Goal: Transaction & Acquisition: Purchase product/service

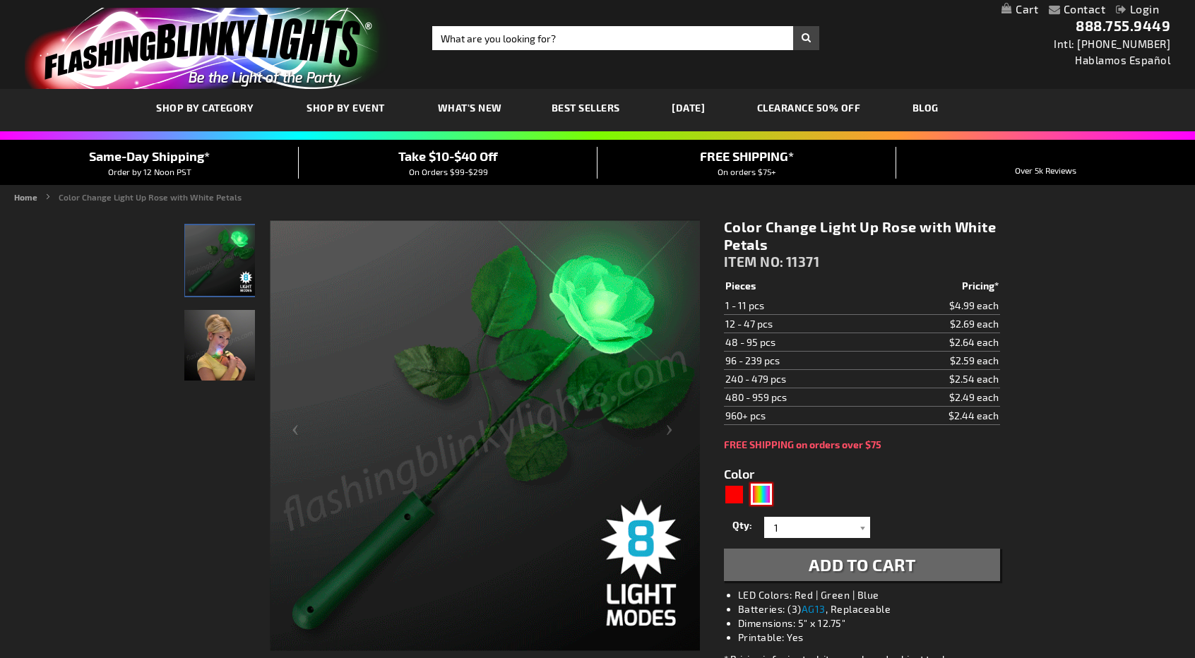
click at [763, 491] on div "MLT" at bounding box center [761, 494] width 21 height 21
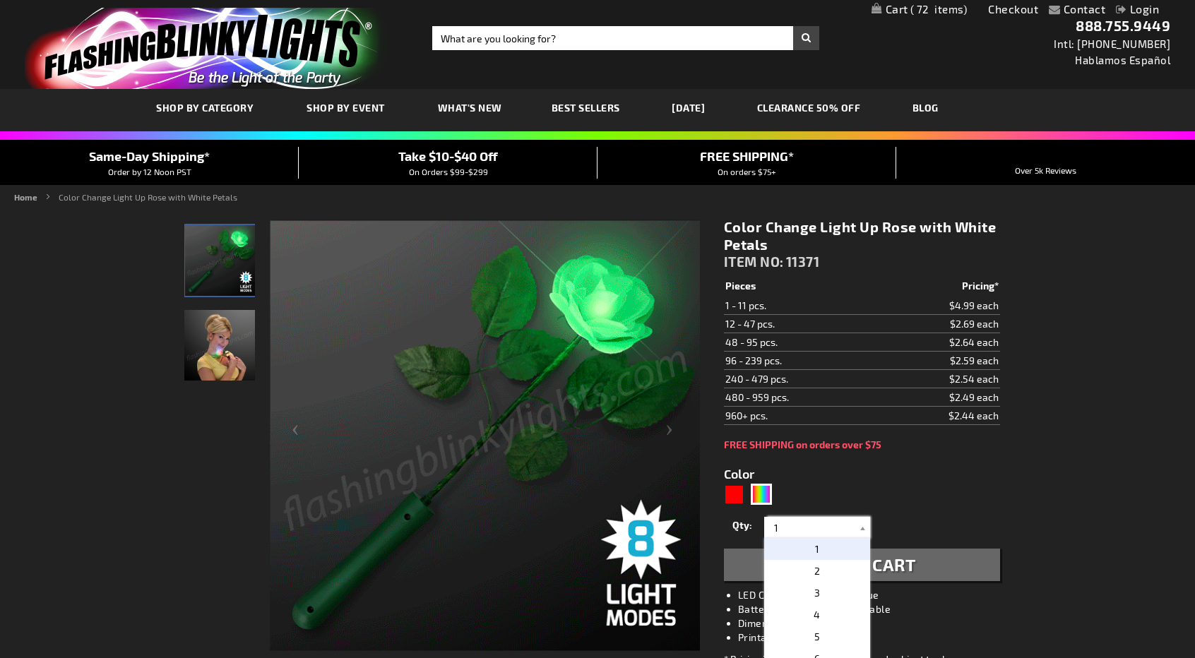
click at [810, 530] on input "1" at bounding box center [819, 527] width 102 height 21
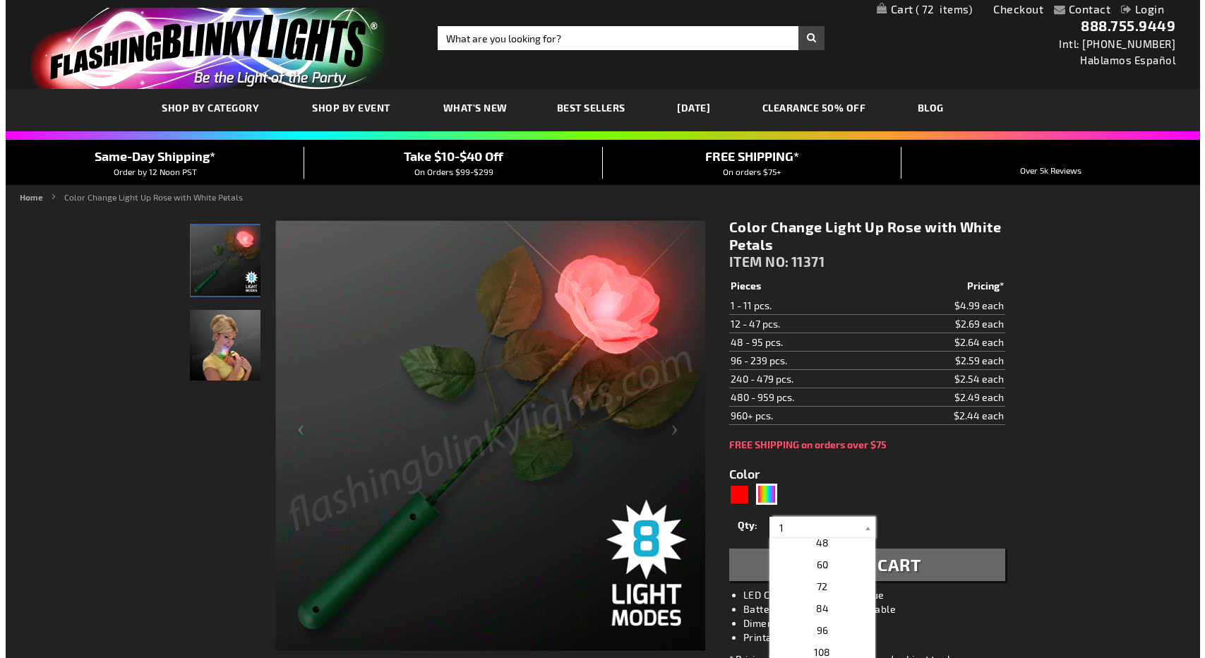
scroll to position [312, 0]
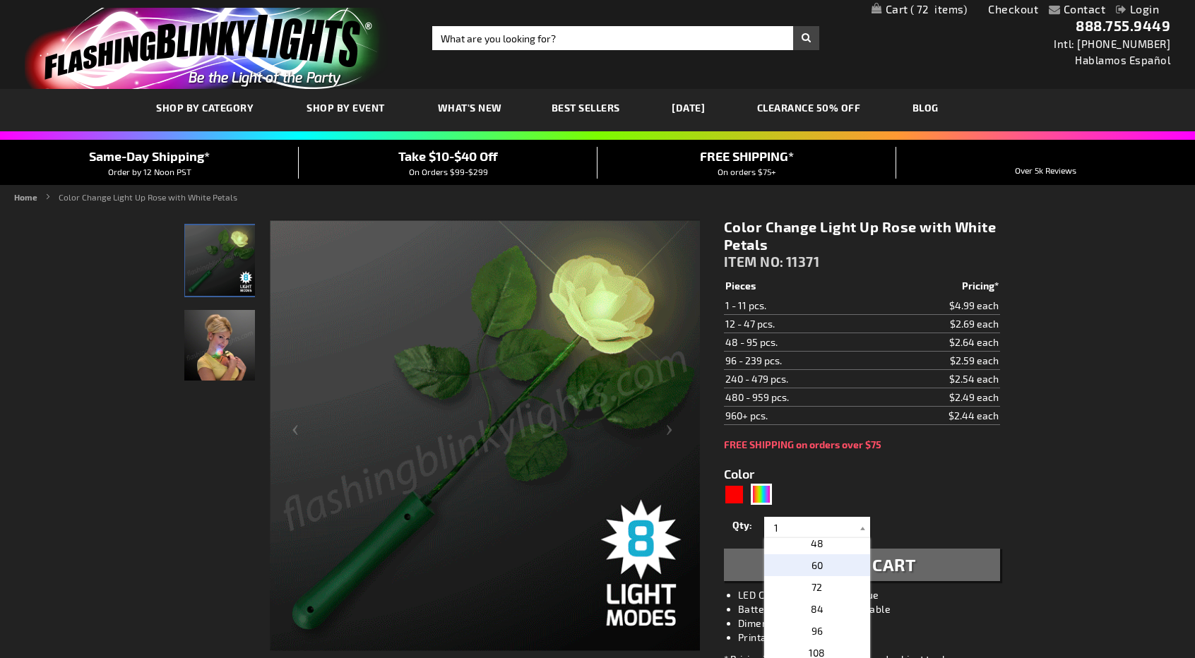
click at [822, 567] on p "60" at bounding box center [817, 565] width 106 height 22
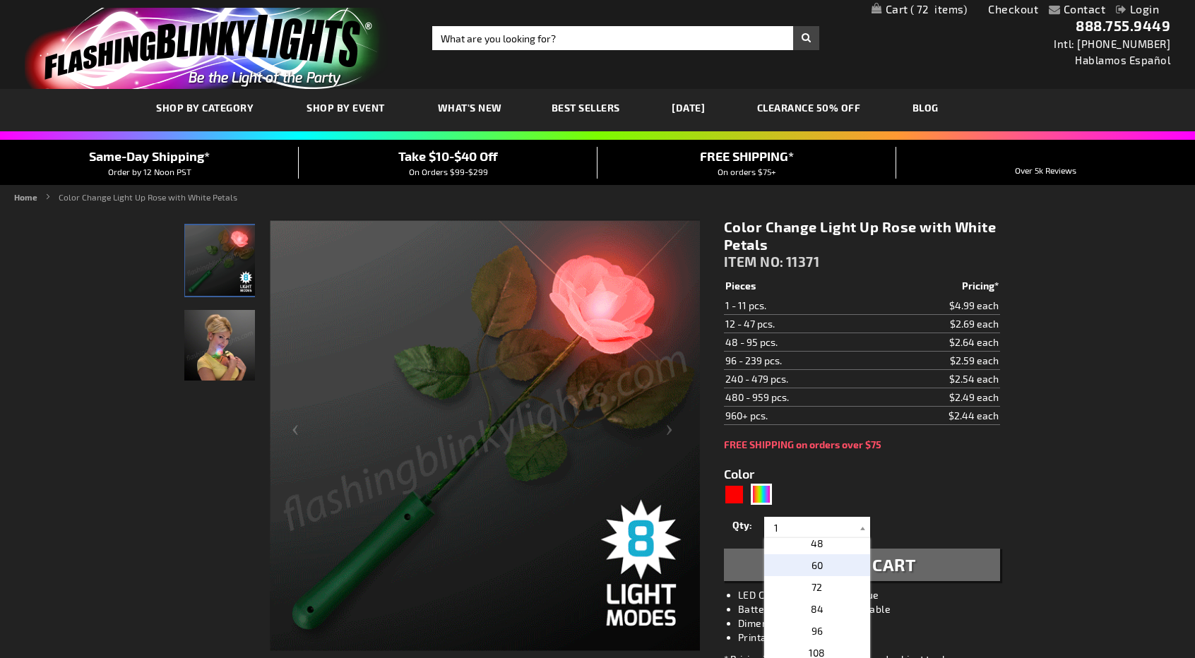
type input "60"
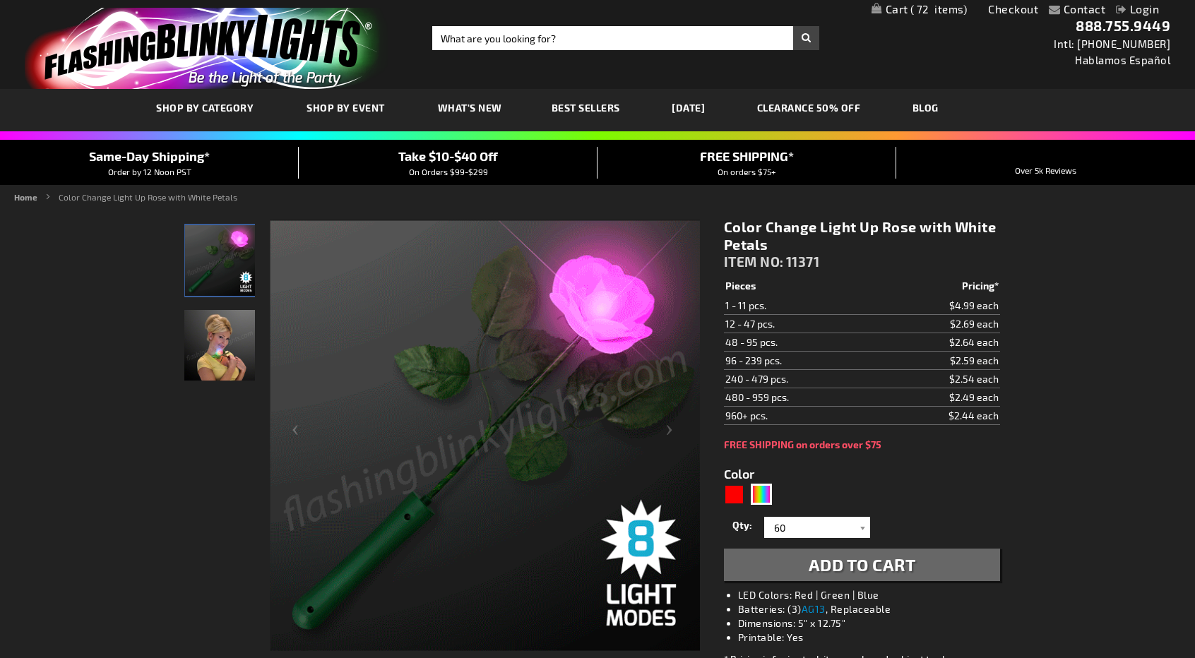
click at [822, 567] on span "Add to Cart" at bounding box center [862, 564] width 107 height 20
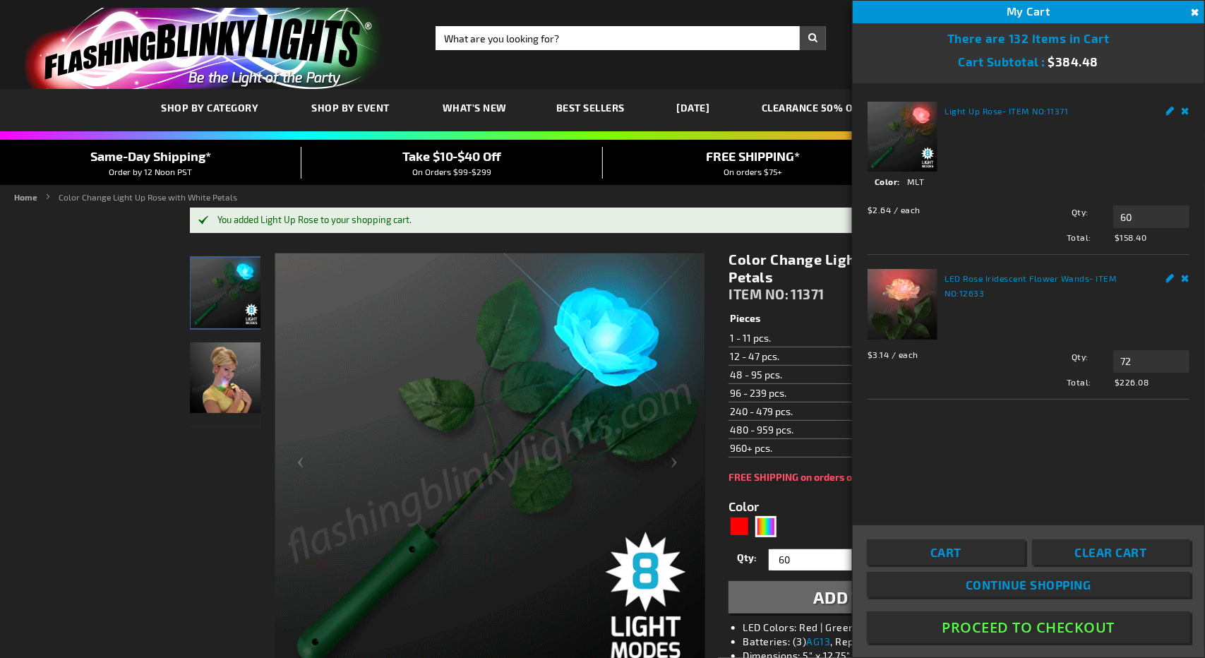
click at [222, 395] on img at bounding box center [225, 377] width 71 height 71
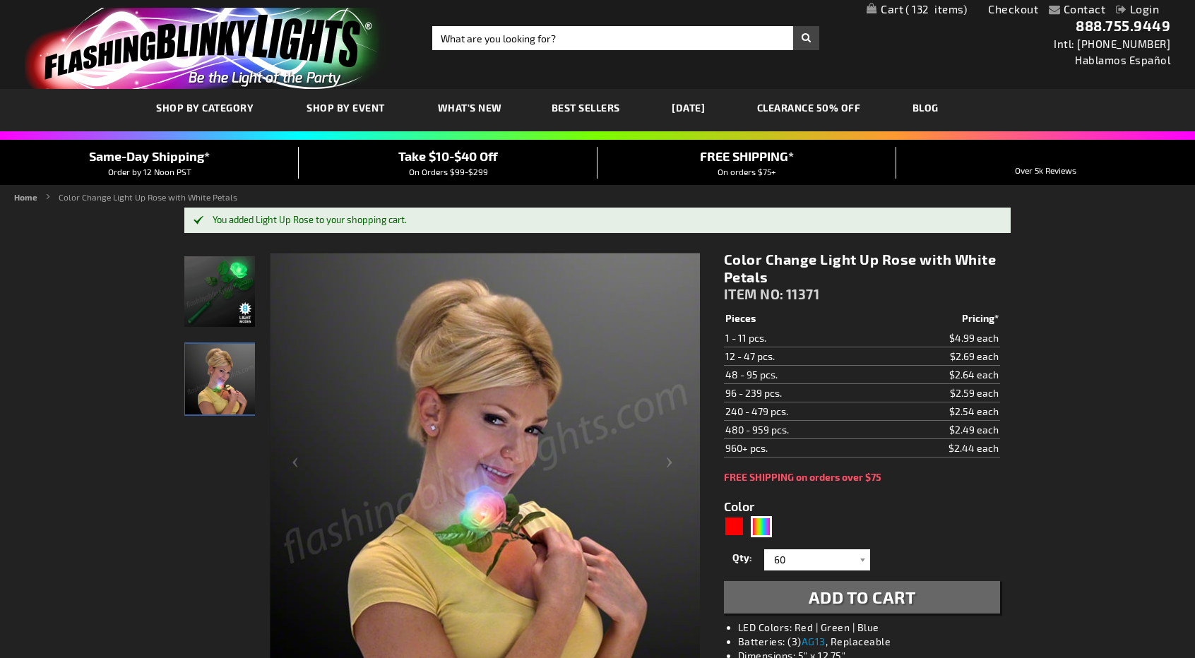
click at [223, 306] on img at bounding box center [219, 291] width 71 height 71
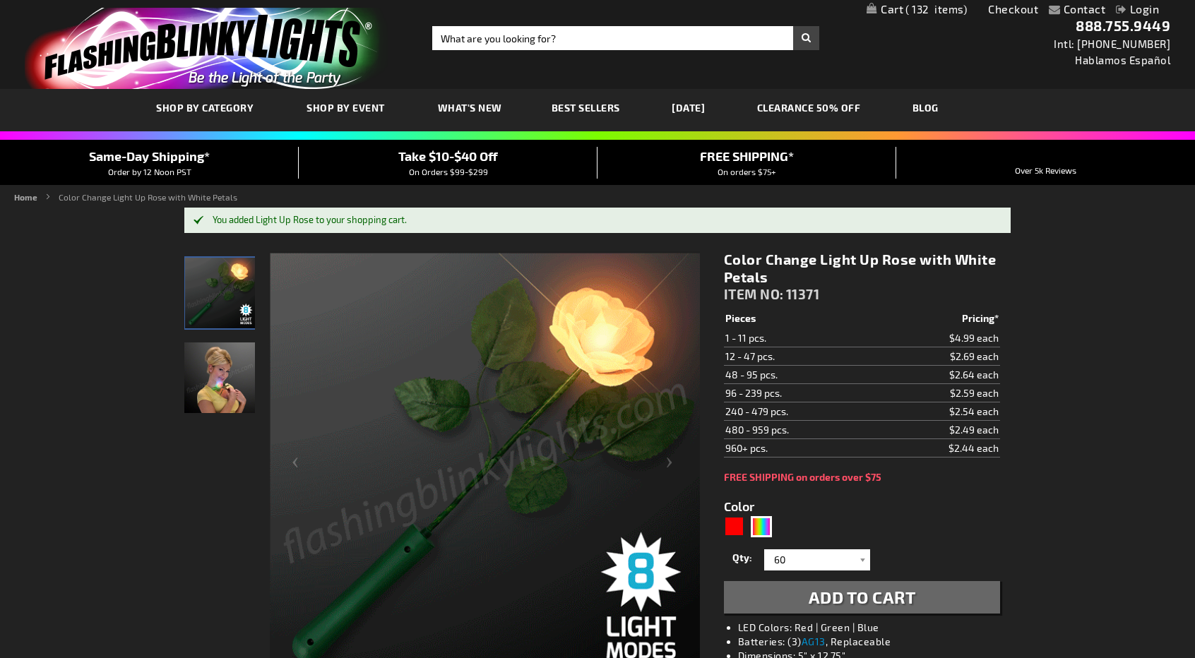
click at [932, 6] on span "132" at bounding box center [935, 9] width 61 height 13
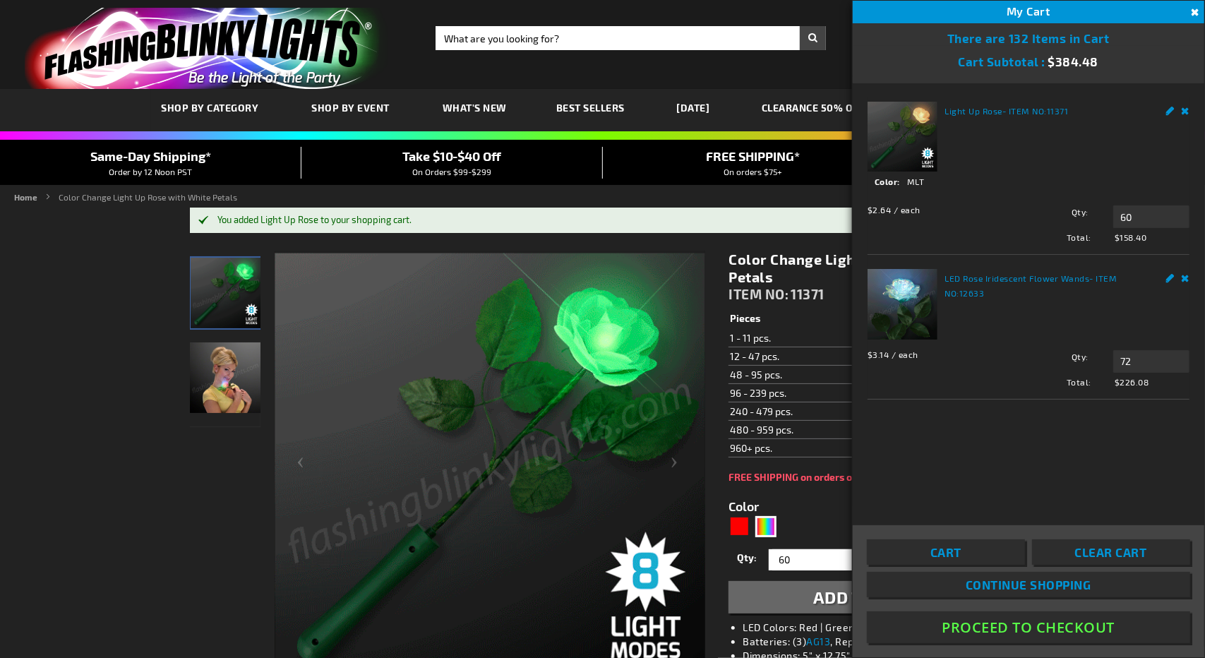
click at [1006, 284] on strong "LED Rose Iridescent Flower Wands - ITEM NO: 12633" at bounding box center [1048, 285] width 206 height 30
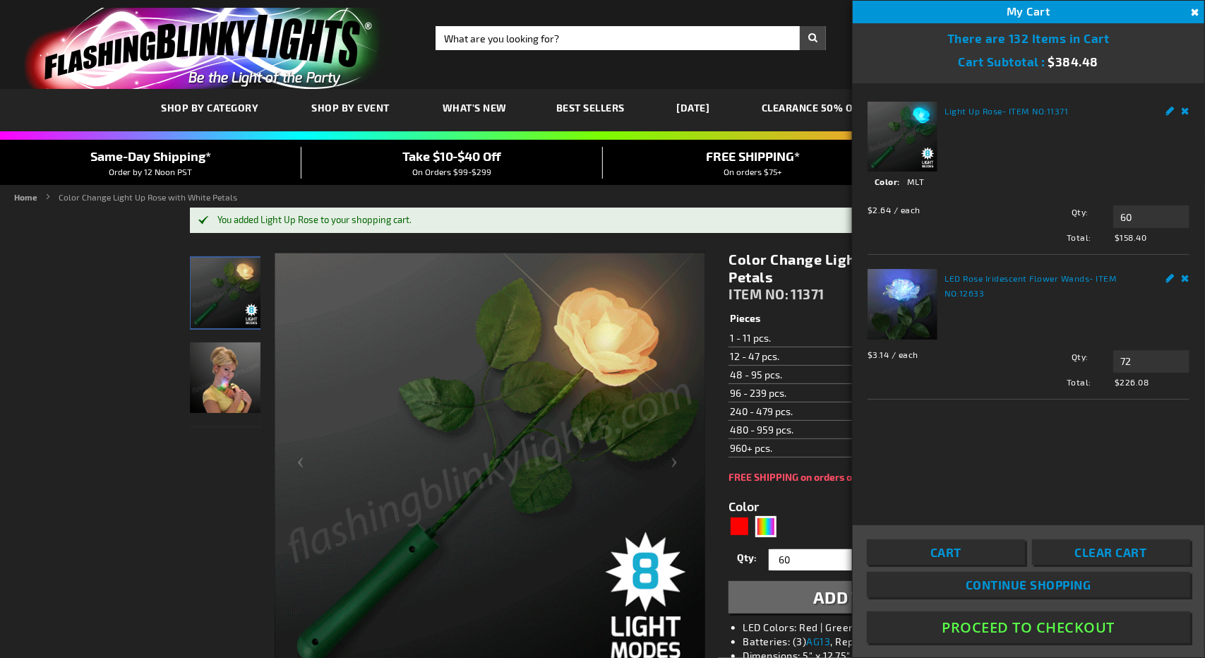
click at [922, 292] on img at bounding box center [903, 304] width 70 height 70
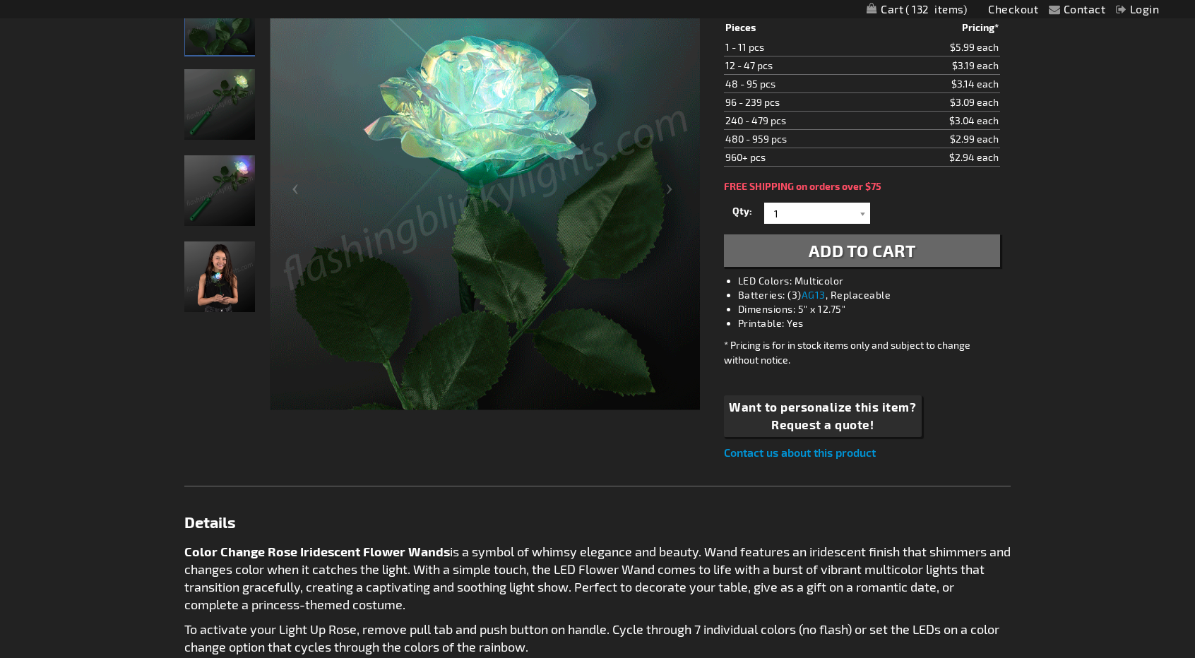
scroll to position [131, 0]
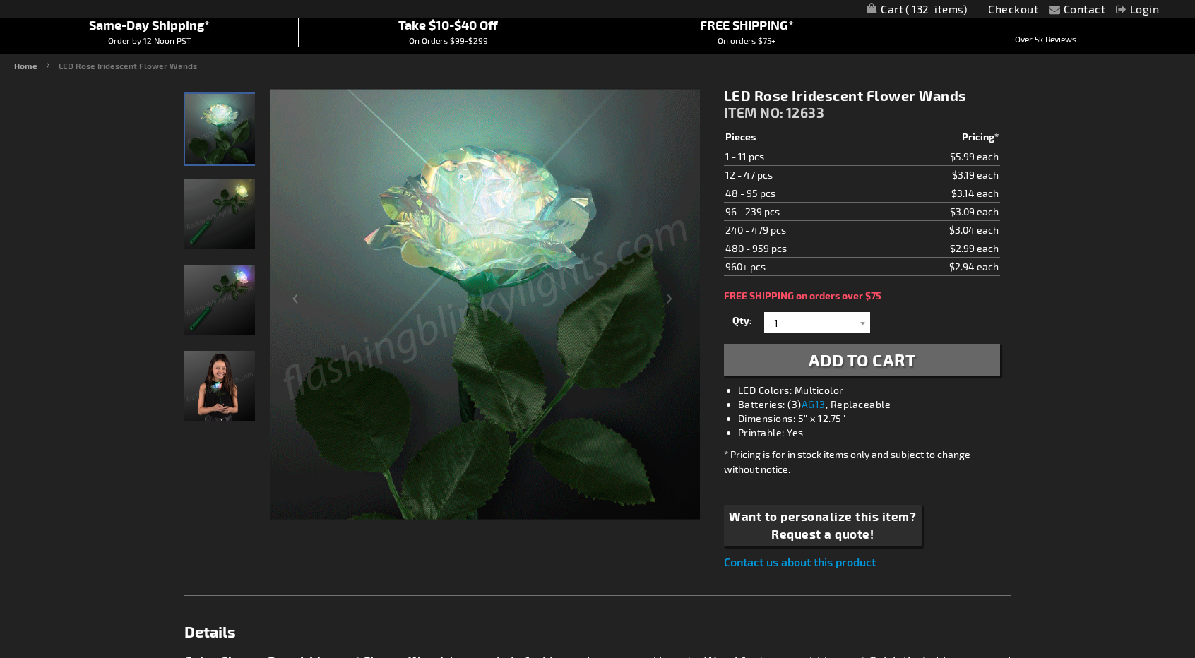
click at [227, 378] on img "Girl displaying LED Rose Iridescent Flower Wands" at bounding box center [219, 386] width 71 height 71
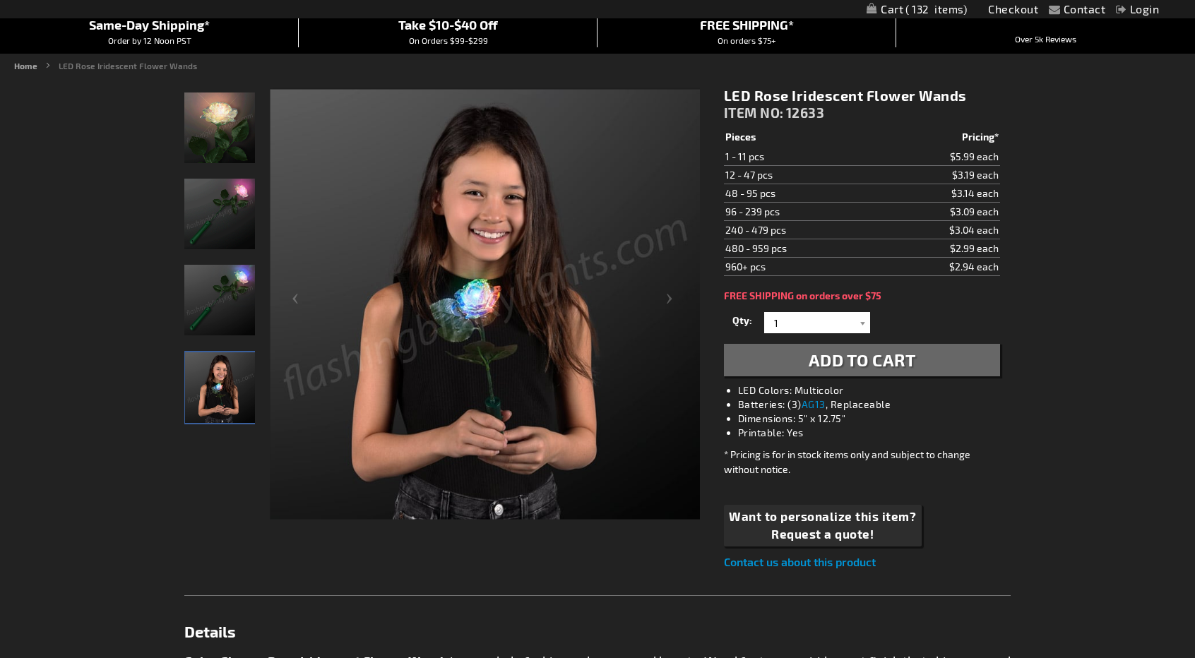
click at [237, 303] on img "LED Rose Iridescent Flower Wands" at bounding box center [219, 300] width 71 height 71
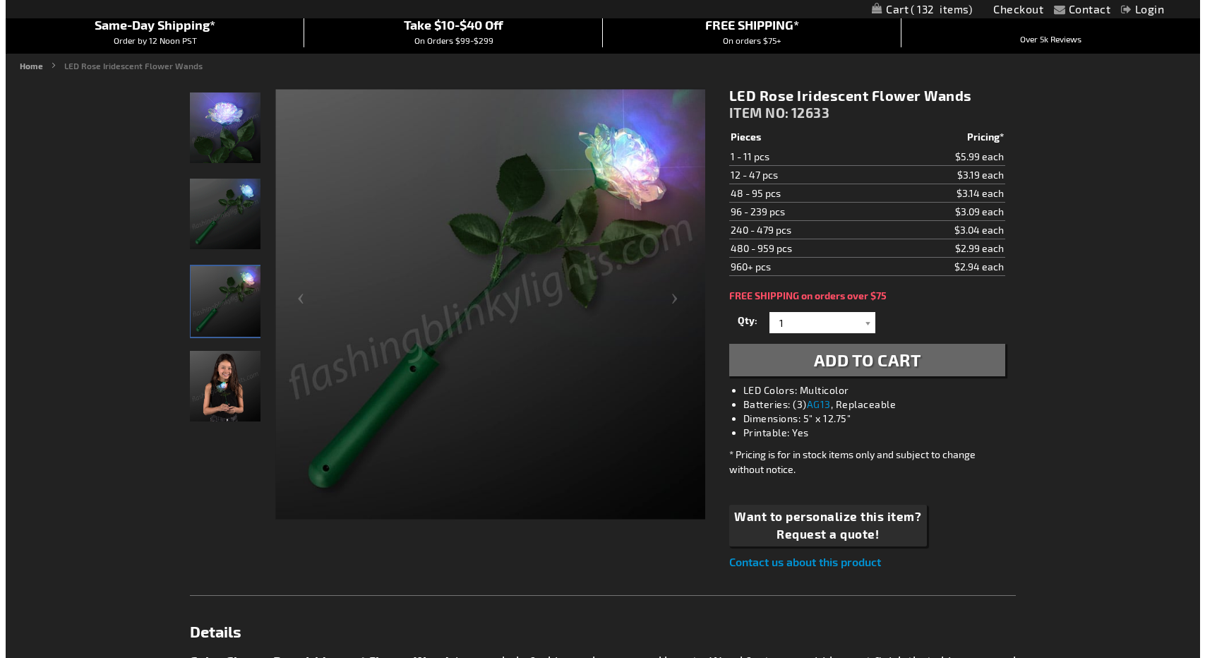
scroll to position [0, 0]
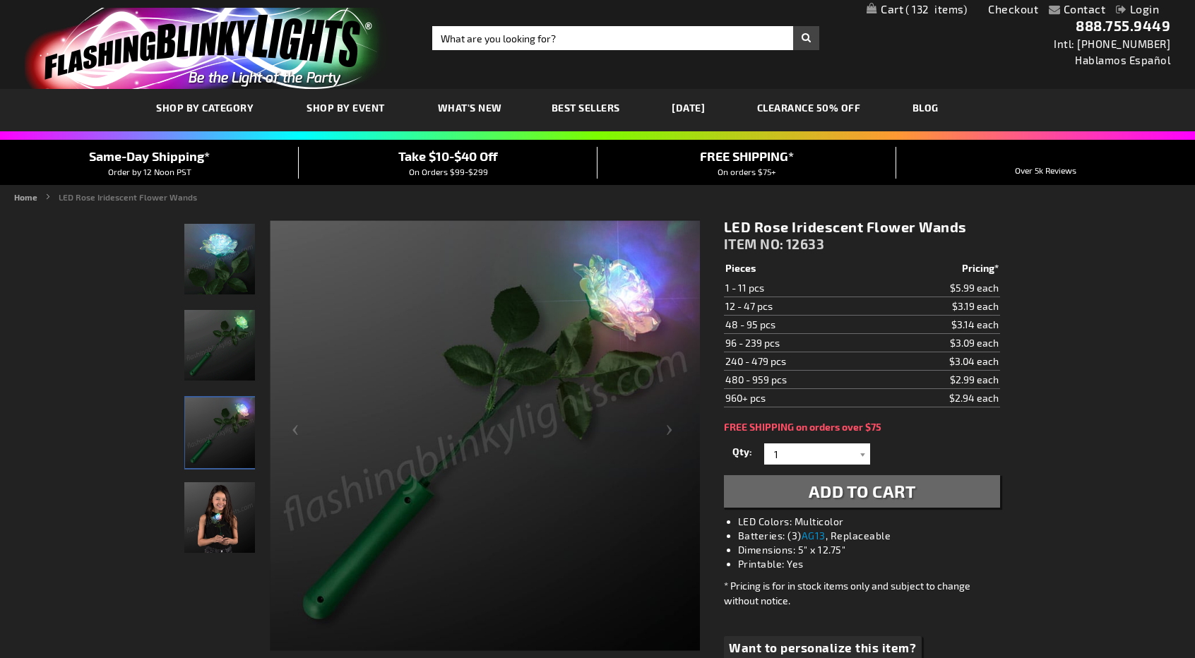
click at [947, 11] on span "132" at bounding box center [935, 9] width 61 height 13
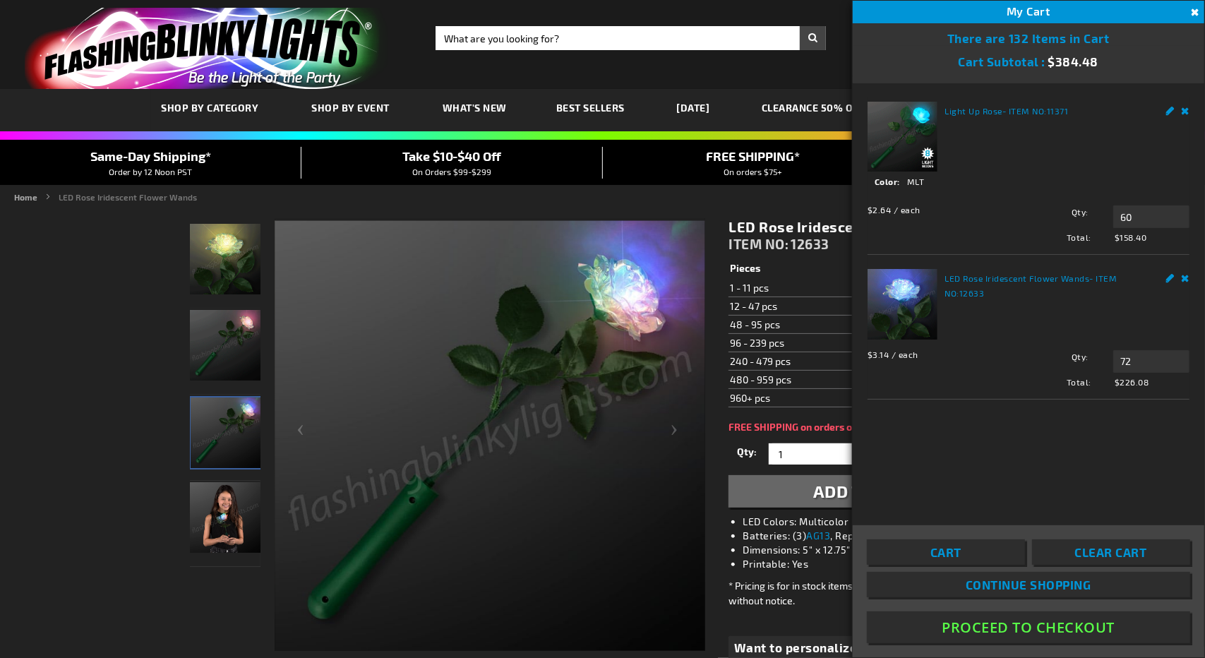
click at [1045, 118] on div "Light Up Rose - ITEM NO: 11371 See Details Options Details Color MLT" at bounding box center [1029, 173] width 322 height 142
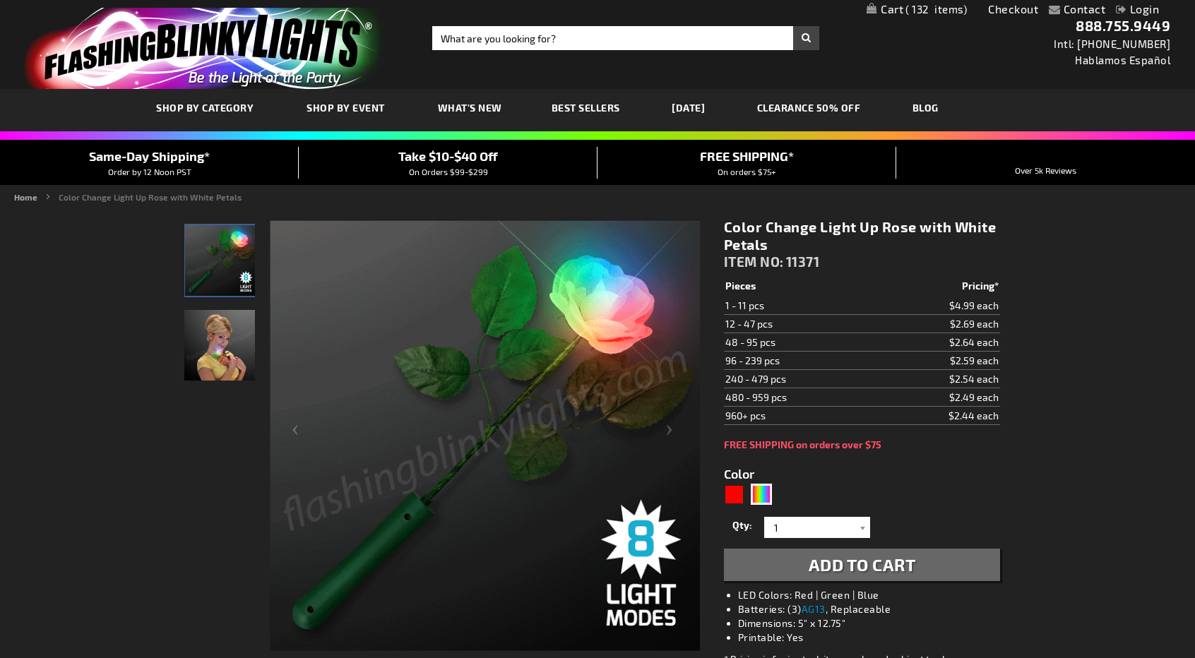
click at [938, 6] on span "132" at bounding box center [935, 9] width 61 height 13
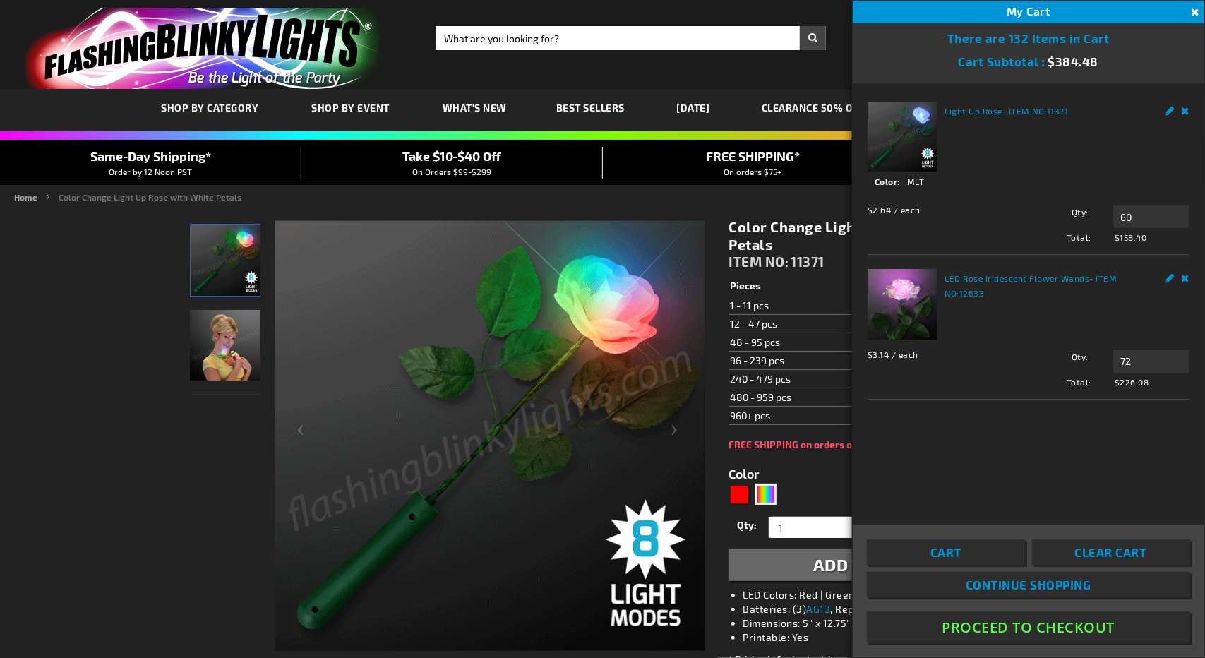
click at [1188, 278] on link "Remove" at bounding box center [1186, 276] width 8 height 15
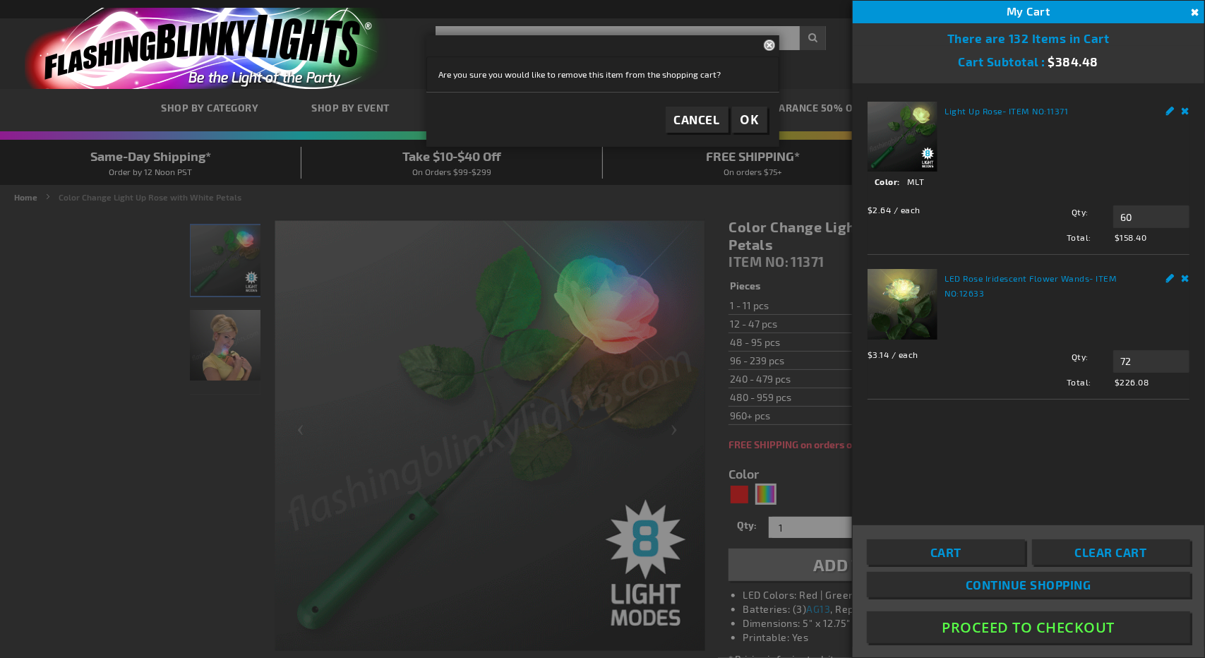
click at [754, 116] on span "OK" at bounding box center [750, 120] width 18 height 16
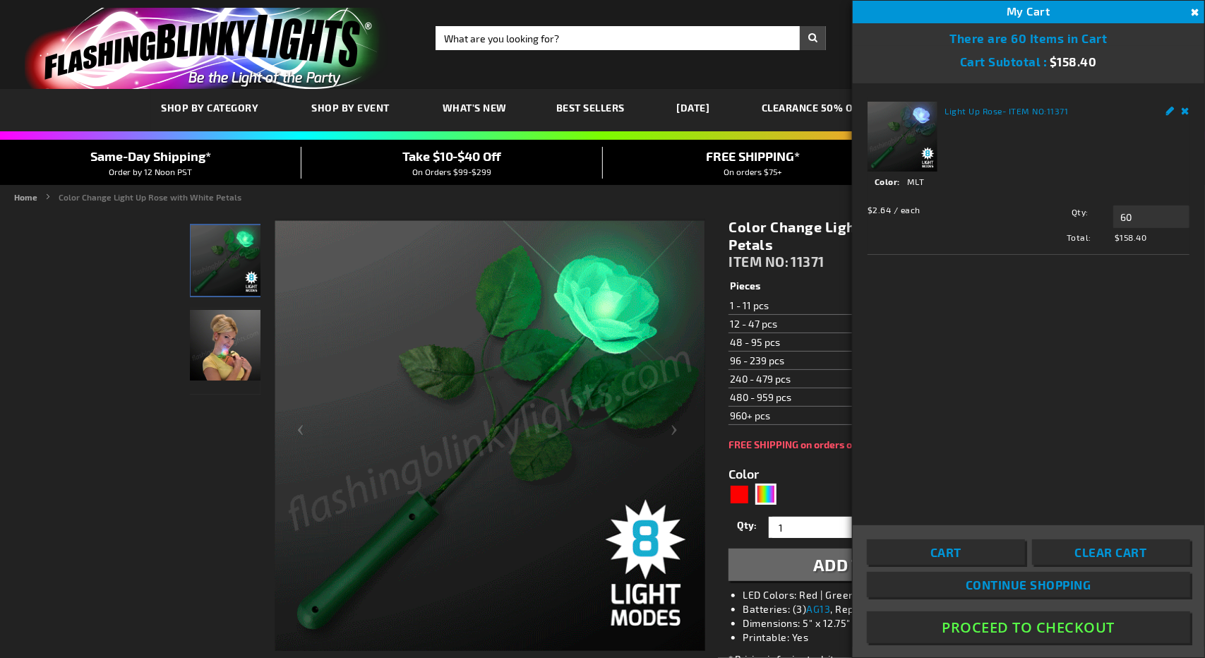
click at [473, 167] on span "On Orders $99-$299" at bounding box center [451, 172] width 79 height 10
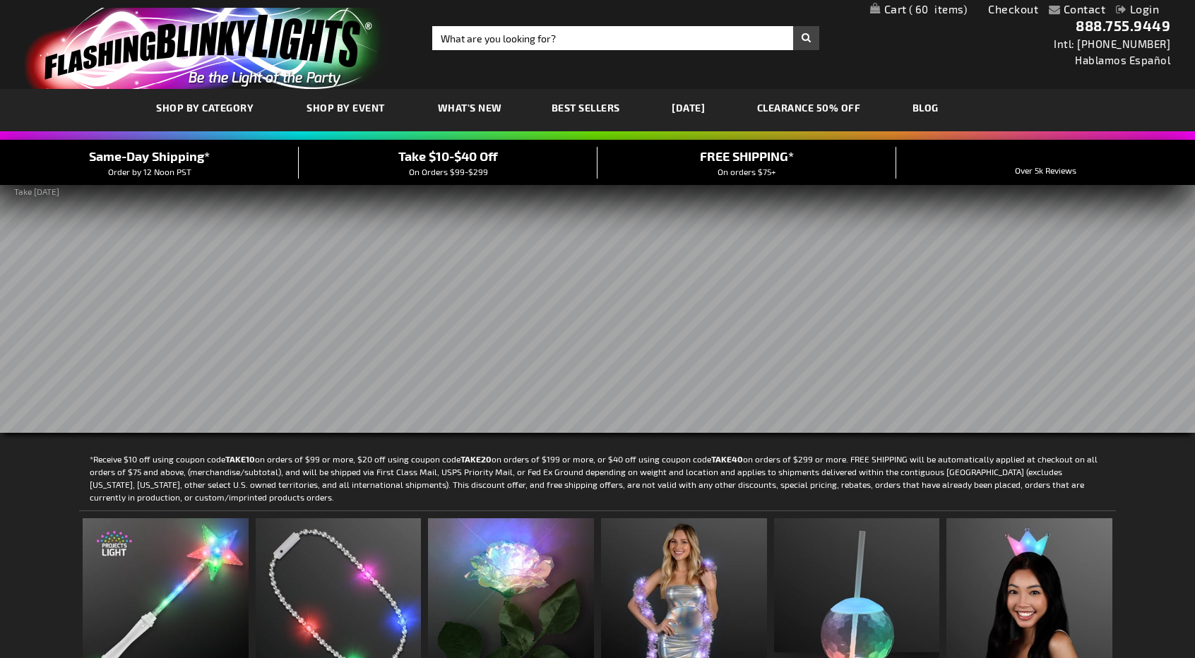
click at [942, 12] on span "60" at bounding box center [938, 9] width 59 height 13
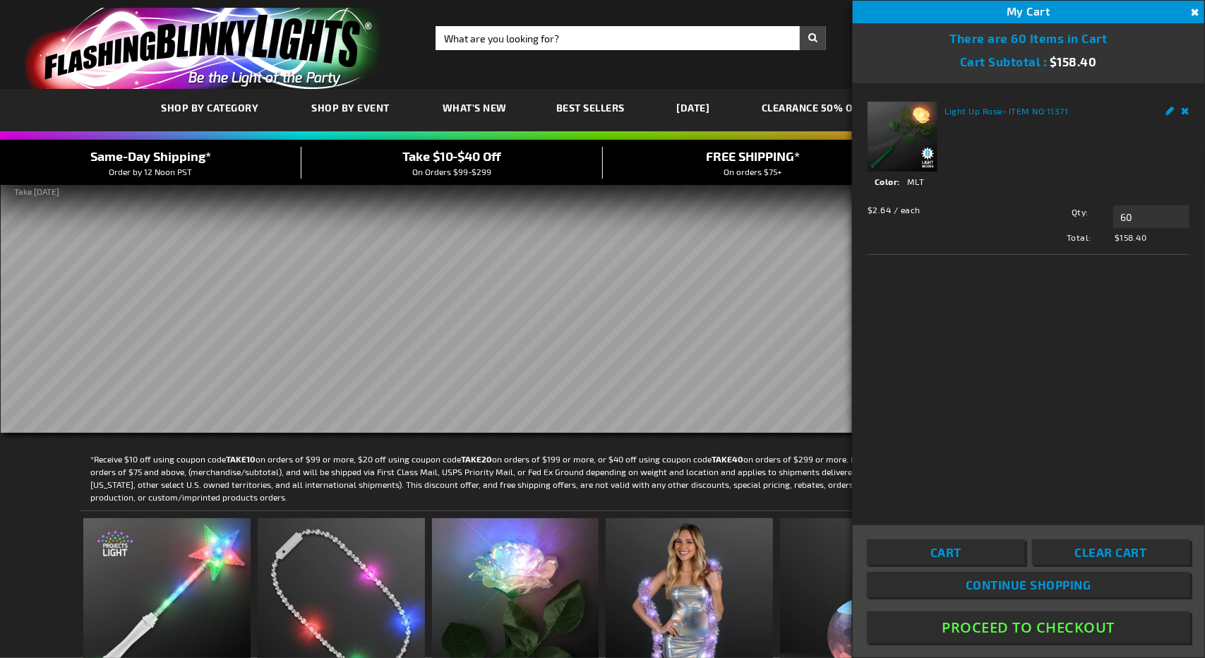
click at [988, 624] on button "Proceed To Checkout" at bounding box center [1028, 627] width 323 height 32
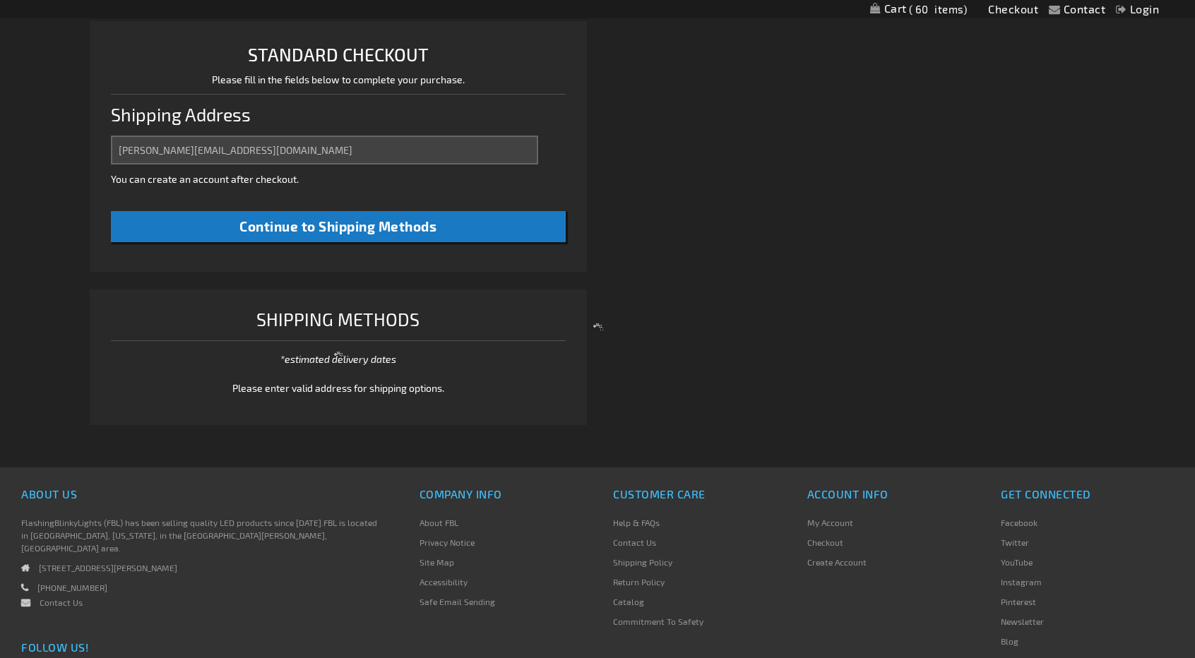
select select "US"
select select "18"
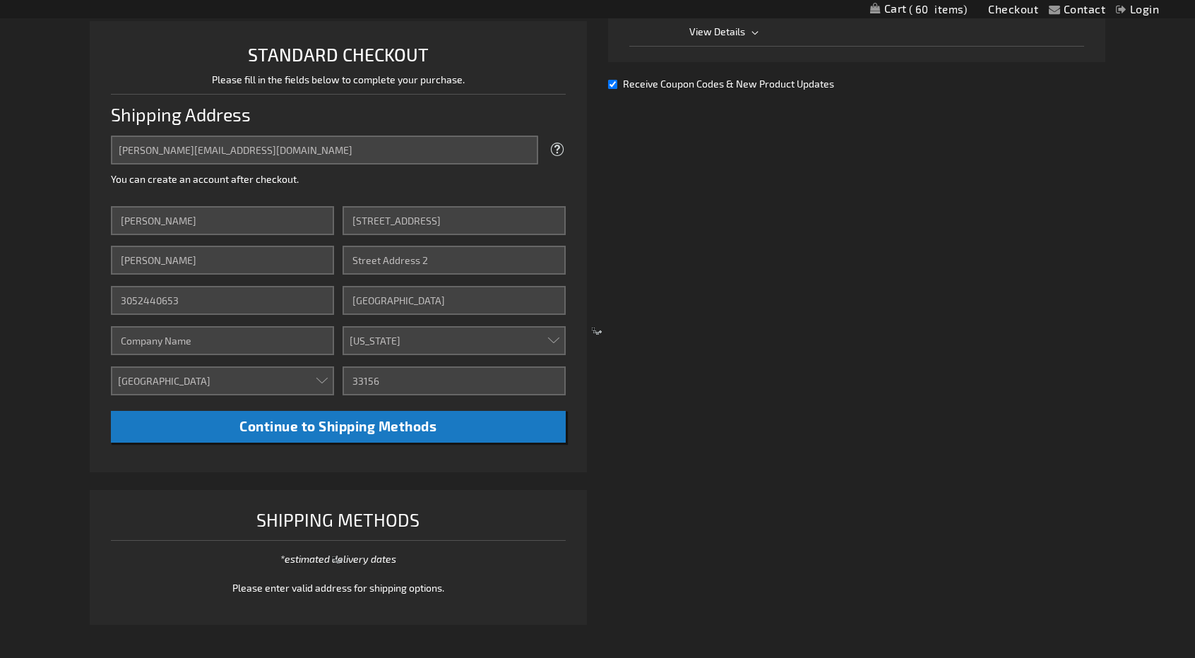
scroll to position [363, 0]
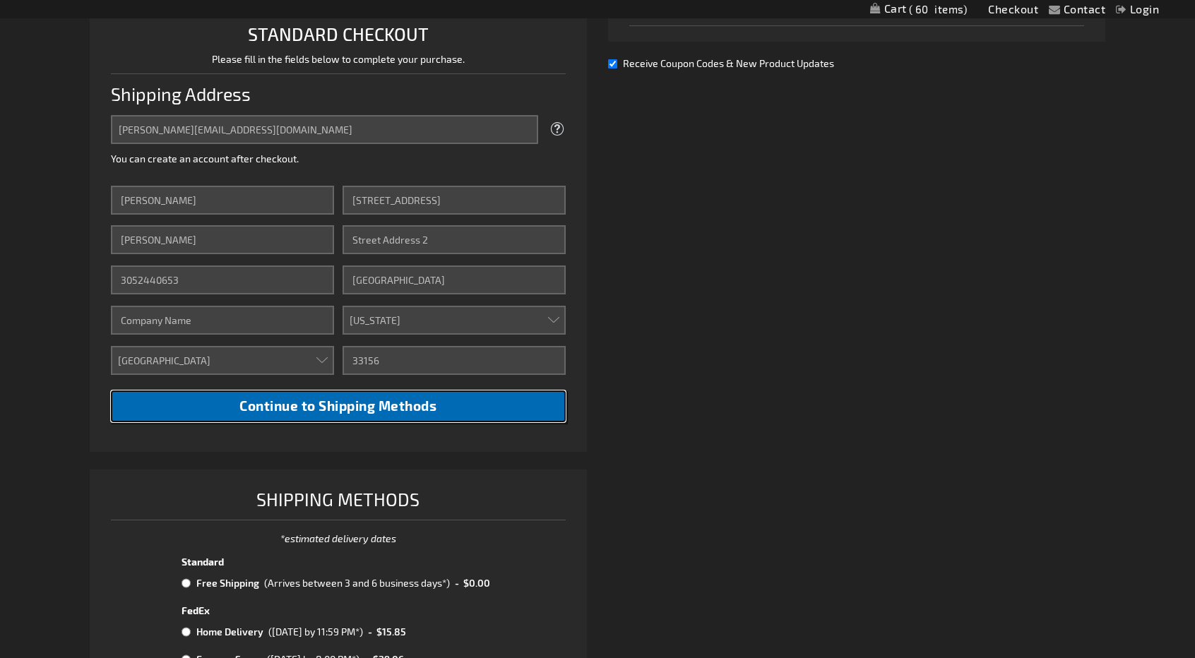
click at [461, 407] on button "Continue to Shipping Methods" at bounding box center [338, 406] width 455 height 32
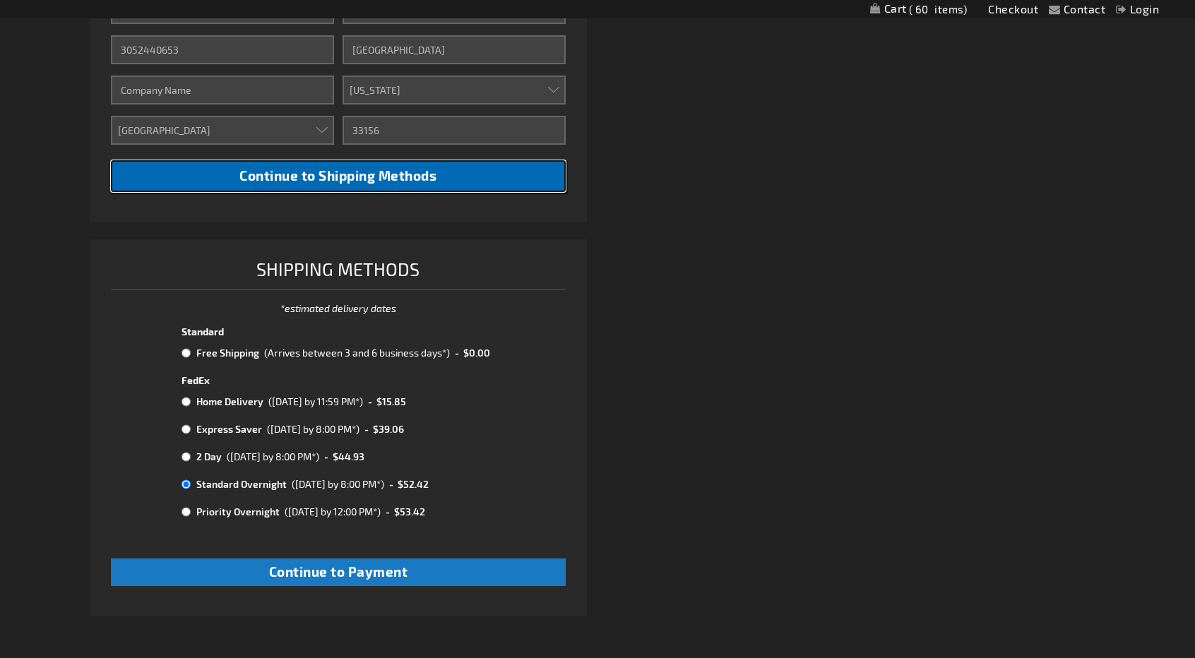
scroll to position [595, 0]
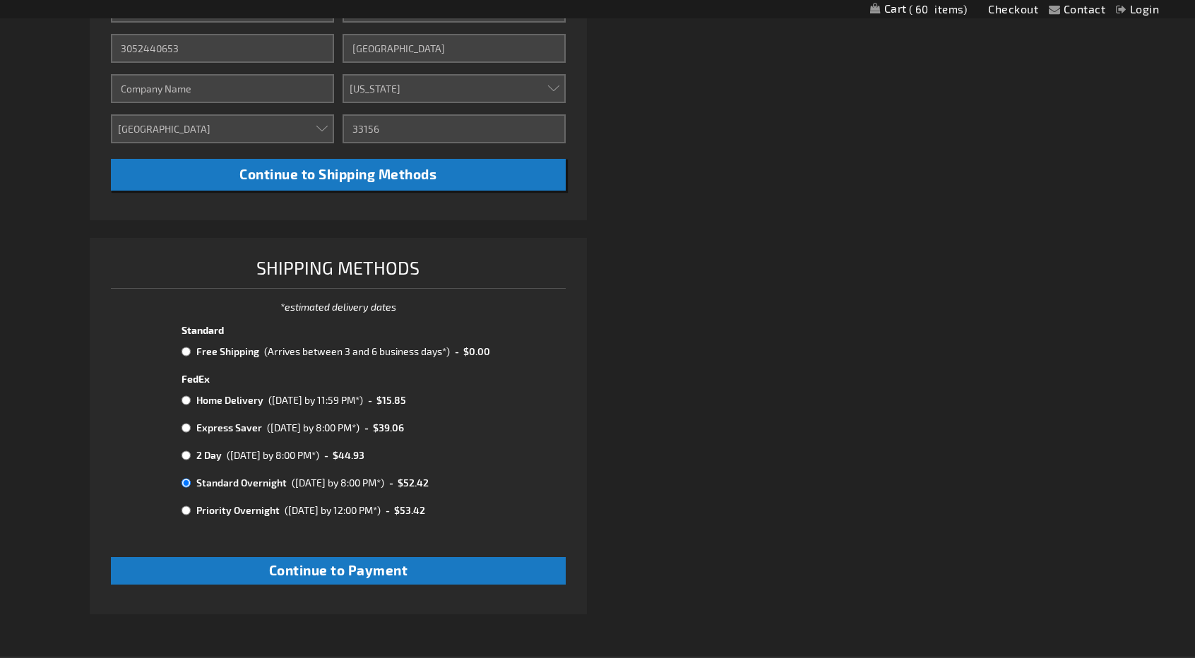
click at [183, 453] on input "radio" at bounding box center [185, 455] width 9 height 11
radio input "true"
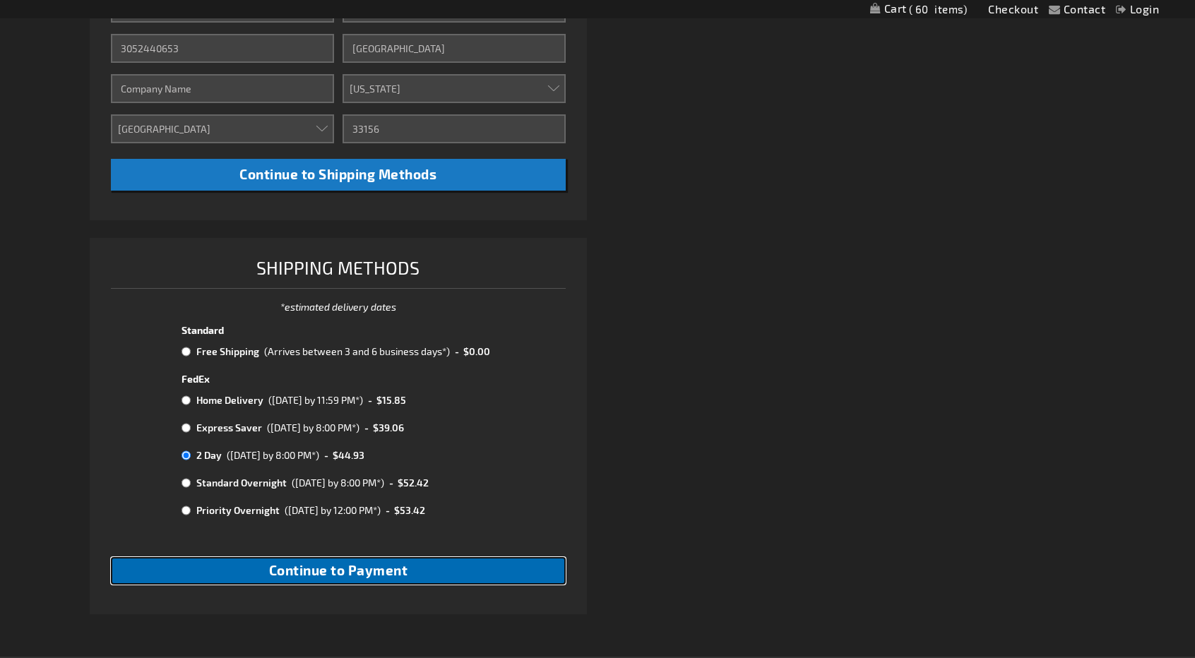
click at [325, 574] on span "Continue to Payment" at bounding box center [338, 570] width 139 height 16
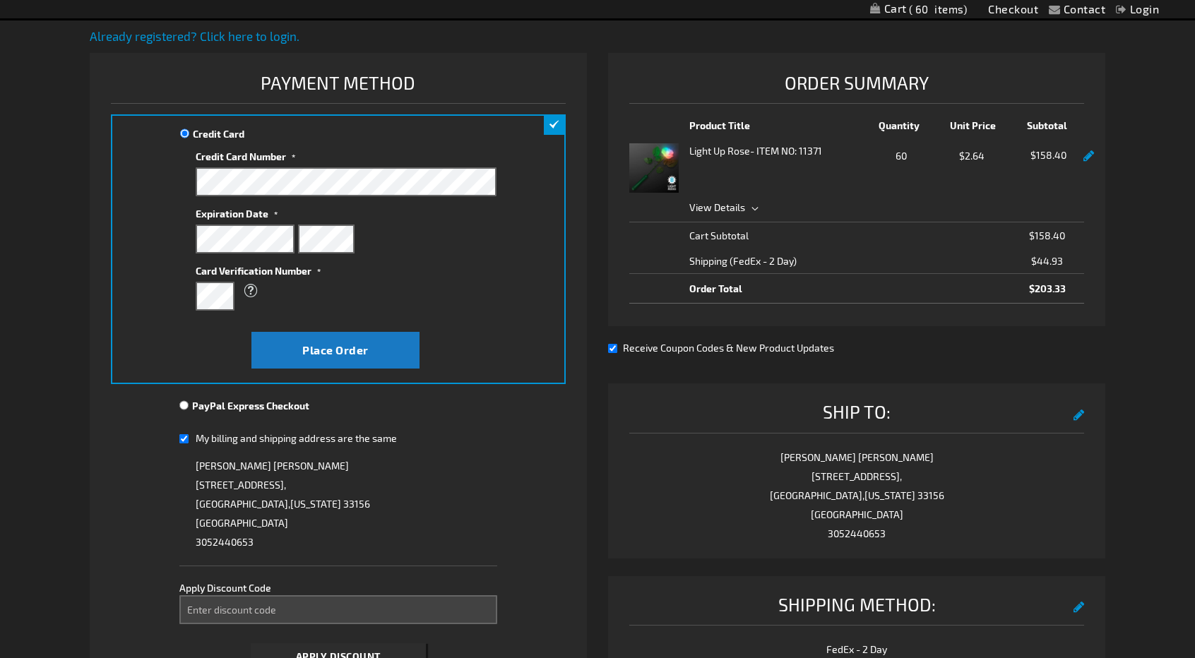
scroll to position [168, 0]
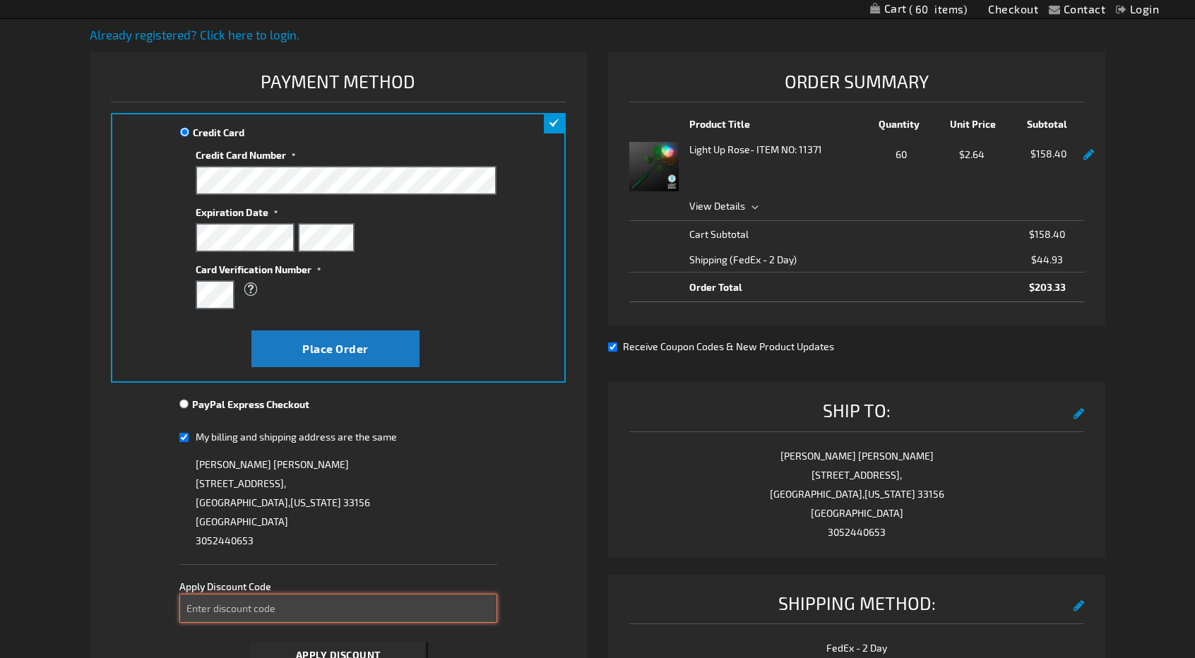
click at [271, 609] on input "Enter discount code" at bounding box center [338, 608] width 318 height 29
paste input "I3HBJPMG7Y"
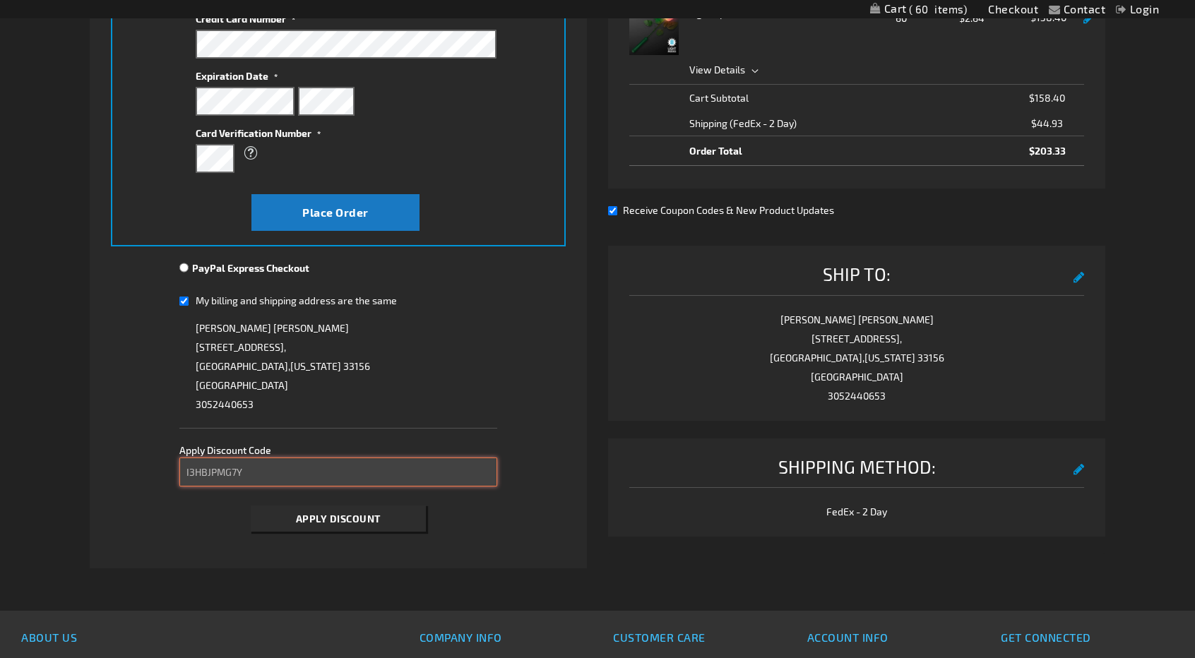
scroll to position [309, 0]
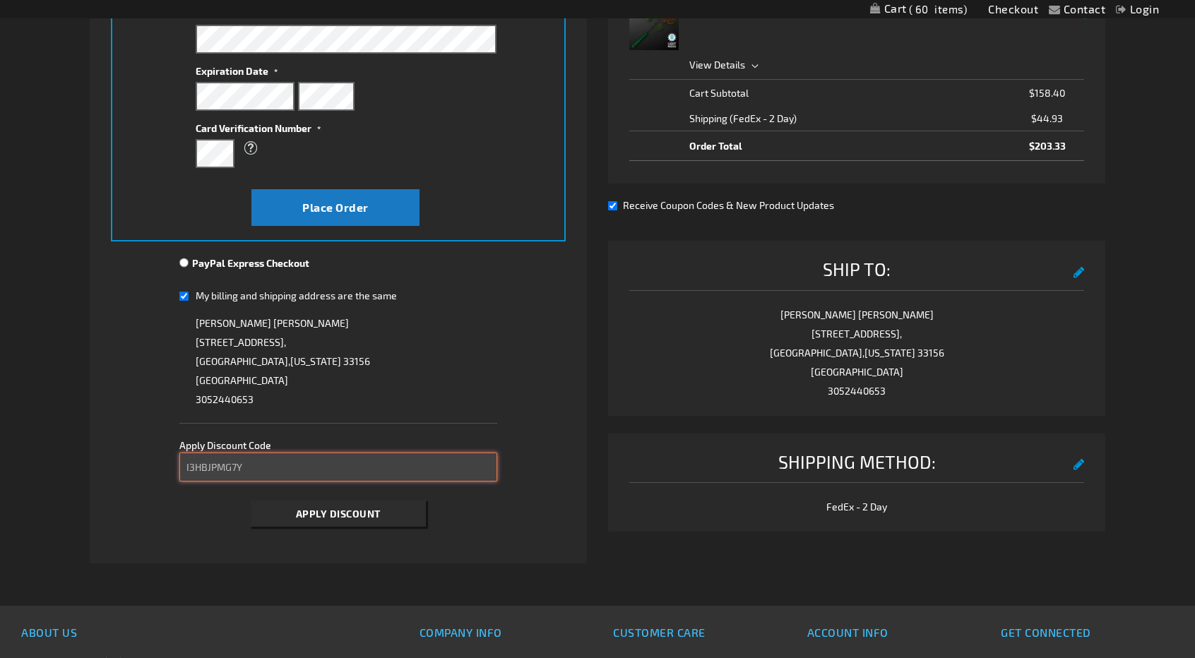
type input "I3HBJPMG7Y"
click at [343, 520] on button "Apply Discount" at bounding box center [338, 514] width 175 height 26
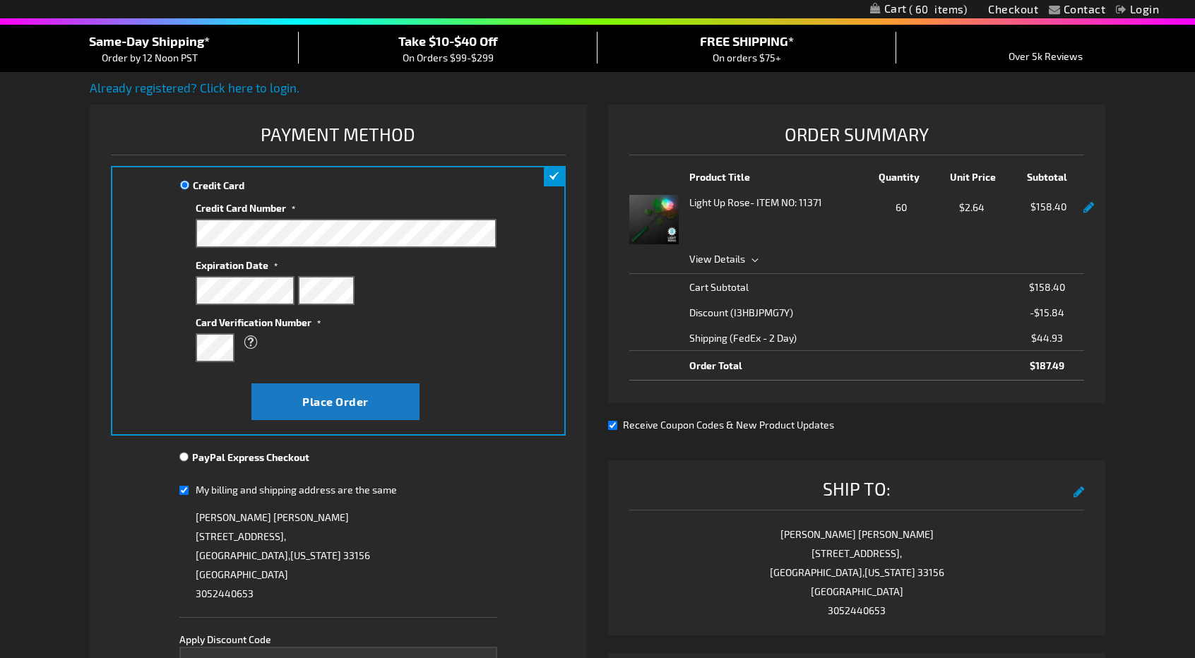
scroll to position [112, 0]
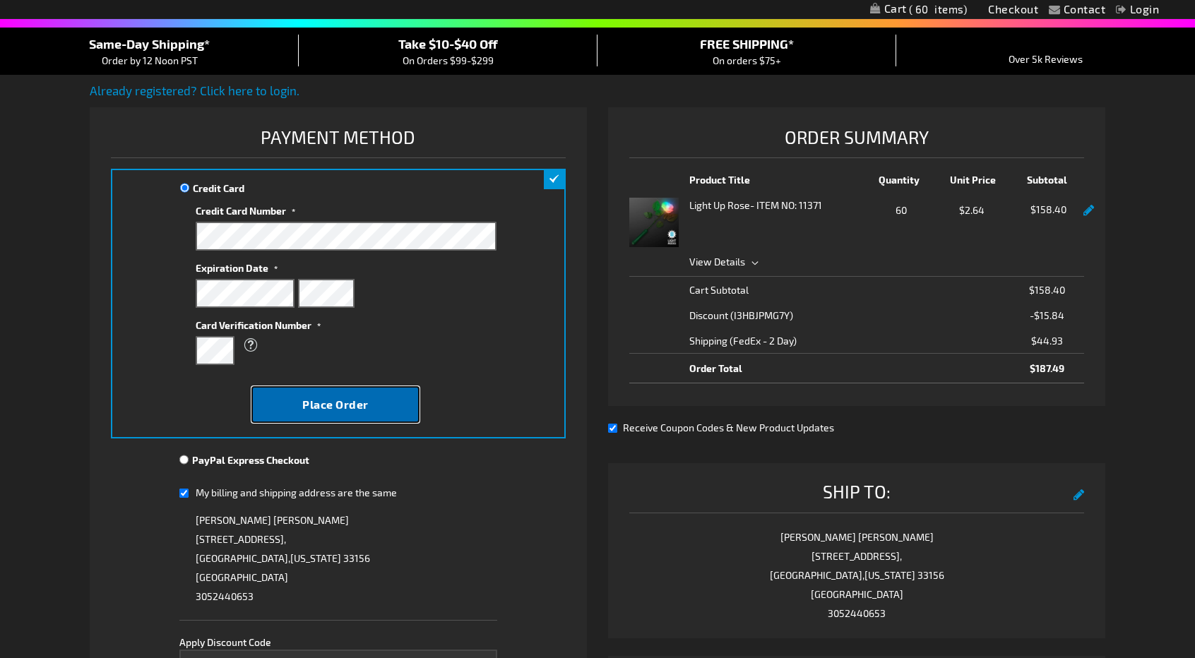
click at [355, 410] on span "Place Order" at bounding box center [335, 404] width 66 height 13
